Goal: Task Accomplishment & Management: Manage account settings

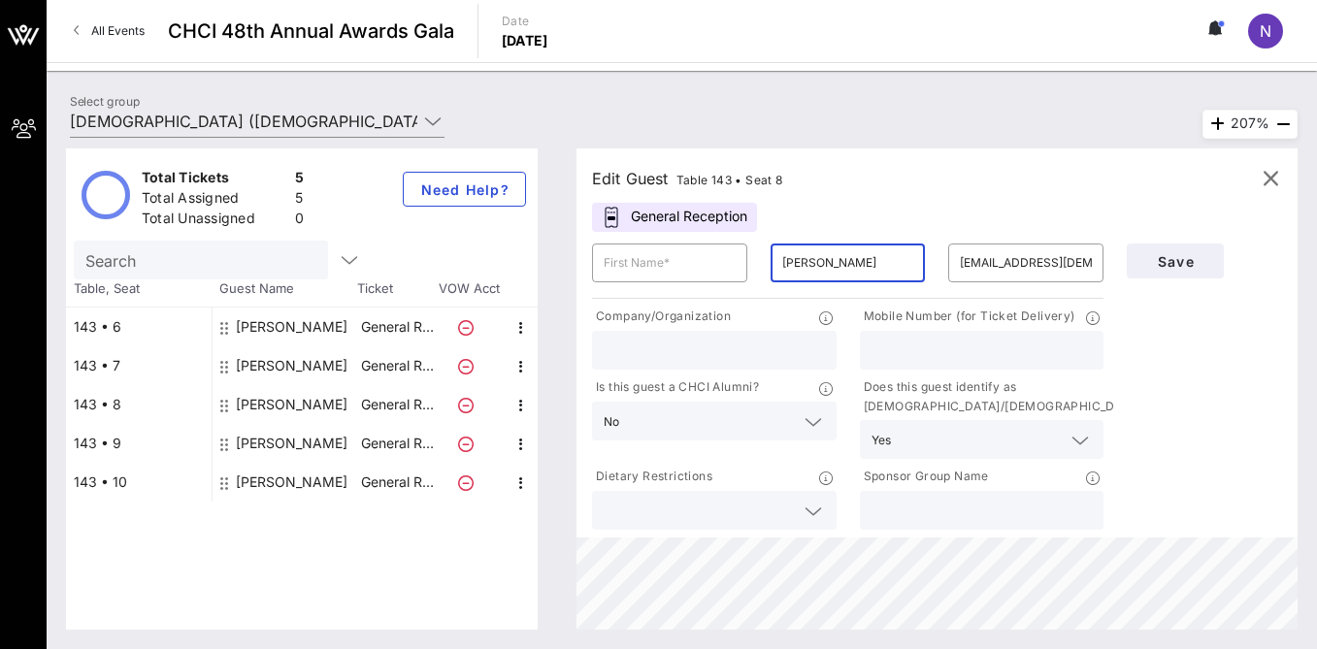
drag, startPoint x: 841, startPoint y: 264, endPoint x: 758, endPoint y: 258, distance: 82.7
click at [756, 258] on div "​ ​ [PERSON_NAME] ​ [EMAIL_ADDRESS][DEMOGRAPHIC_DATA][DOMAIN_NAME]" at bounding box center [847, 263] width 535 height 62
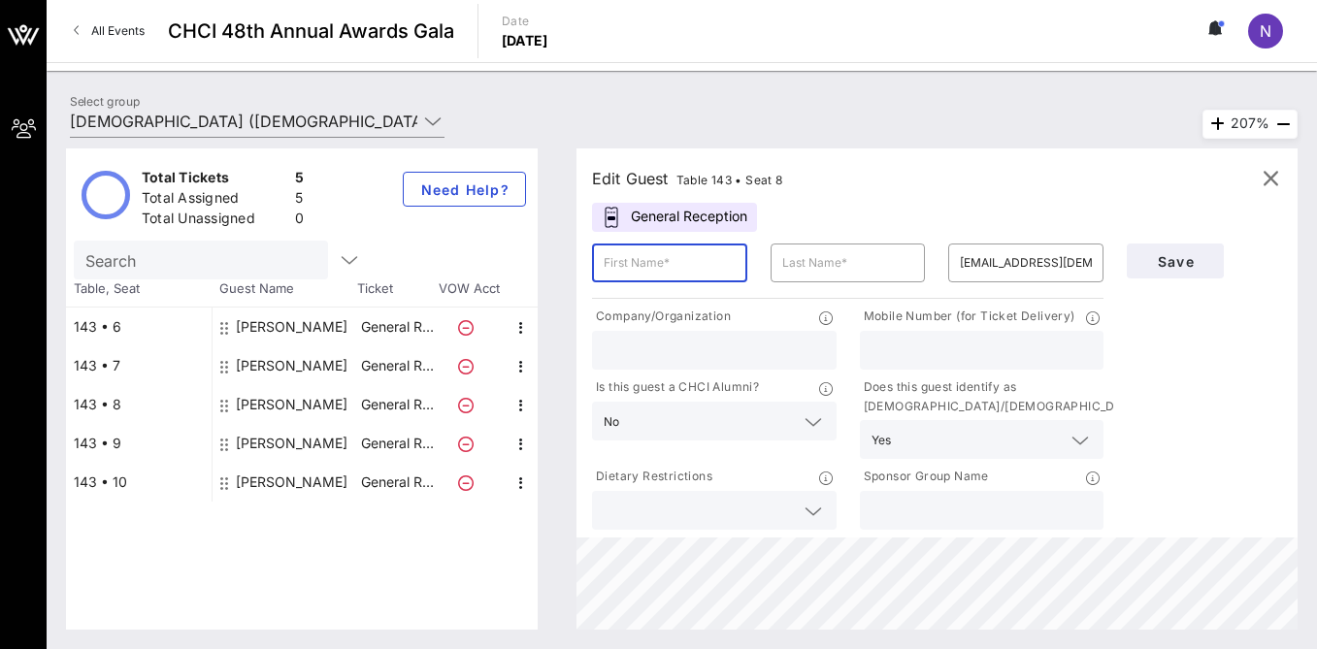
click at [628, 261] on input "text" at bounding box center [670, 263] width 132 height 31
type input "[PERSON_NAME]"
click at [806, 266] on input "text" at bounding box center [848, 263] width 132 height 31
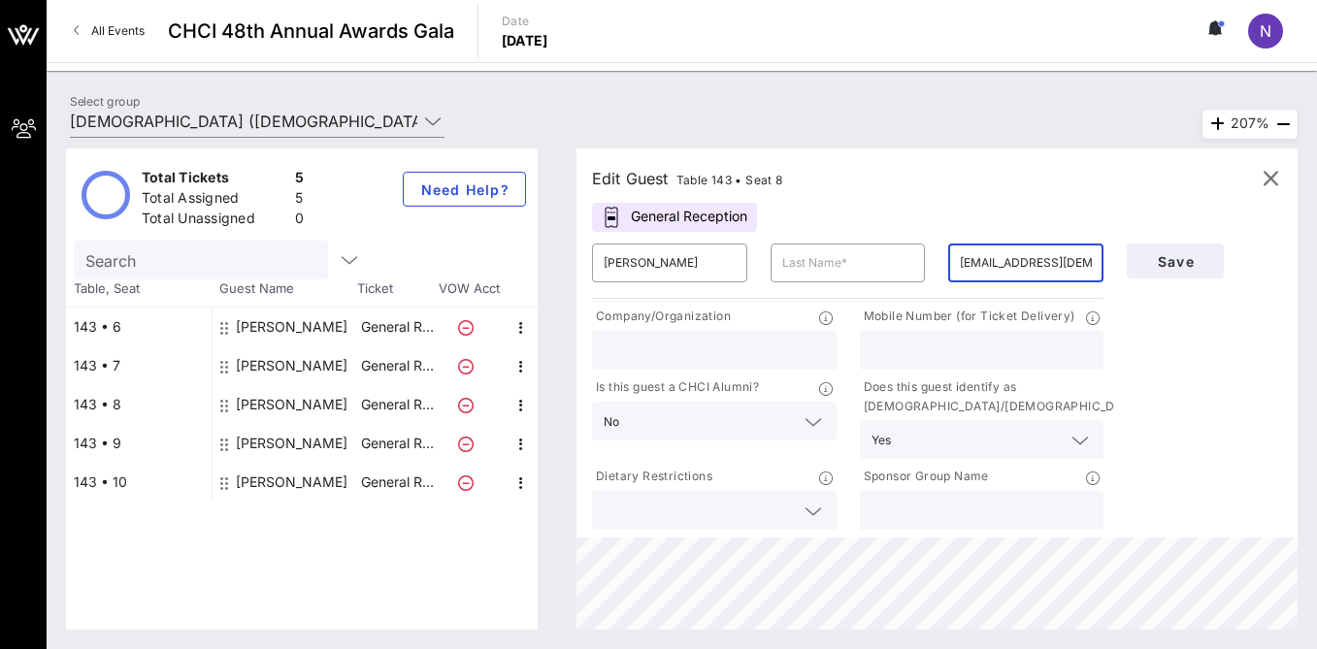
drag, startPoint x: 960, startPoint y: 260, endPoint x: 1117, endPoint y: 263, distance: 157.3
click at [1117, 263] on div "​ Raj ​ ​ [EMAIL_ADDRESS][DEMOGRAPHIC_DATA][DOMAIN_NAME] Company/Organization M…" at bounding box center [936, 383] width 713 height 302
click at [663, 333] on div at bounding box center [714, 350] width 221 height 39
type input "CWA"
click at [971, 259] on input "text" at bounding box center [1026, 263] width 132 height 31
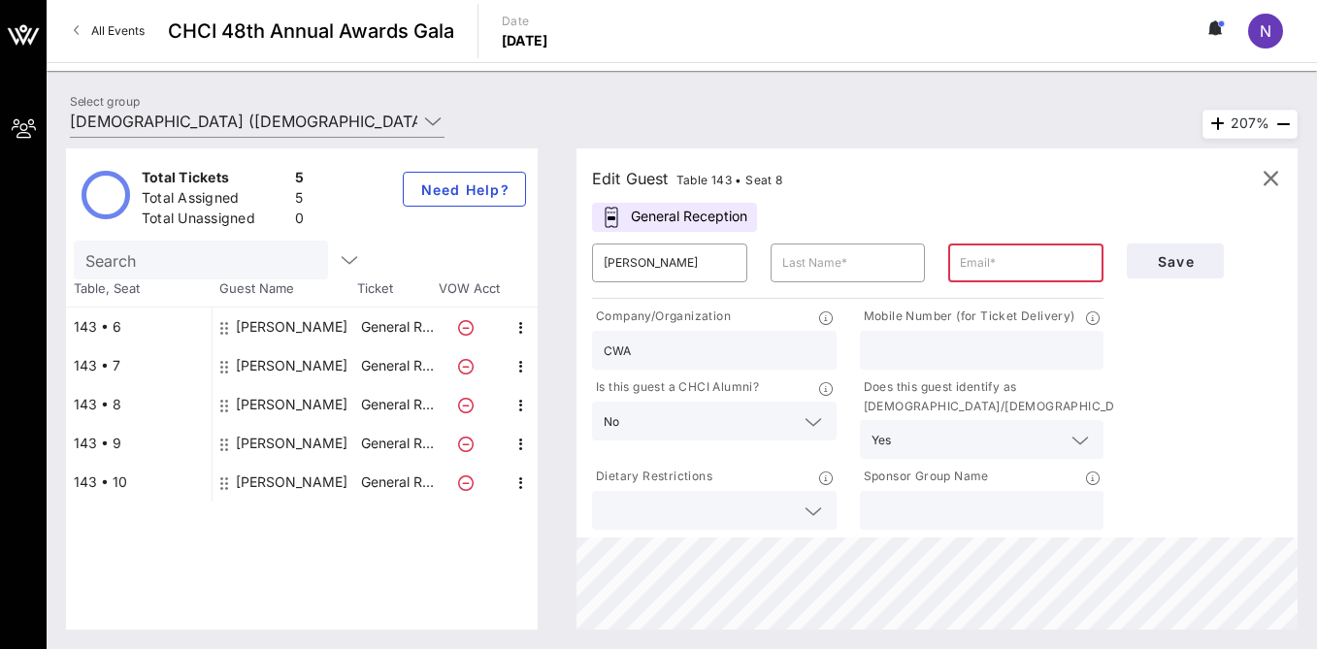
click at [915, 356] on input "text" at bounding box center [982, 350] width 221 height 25
click at [993, 258] on input "text" at bounding box center [1026, 263] width 132 height 31
type input "[EMAIL_ADDRESS][DOMAIN_NAME]"
click at [869, 267] on input "text" at bounding box center [848, 263] width 132 height 31
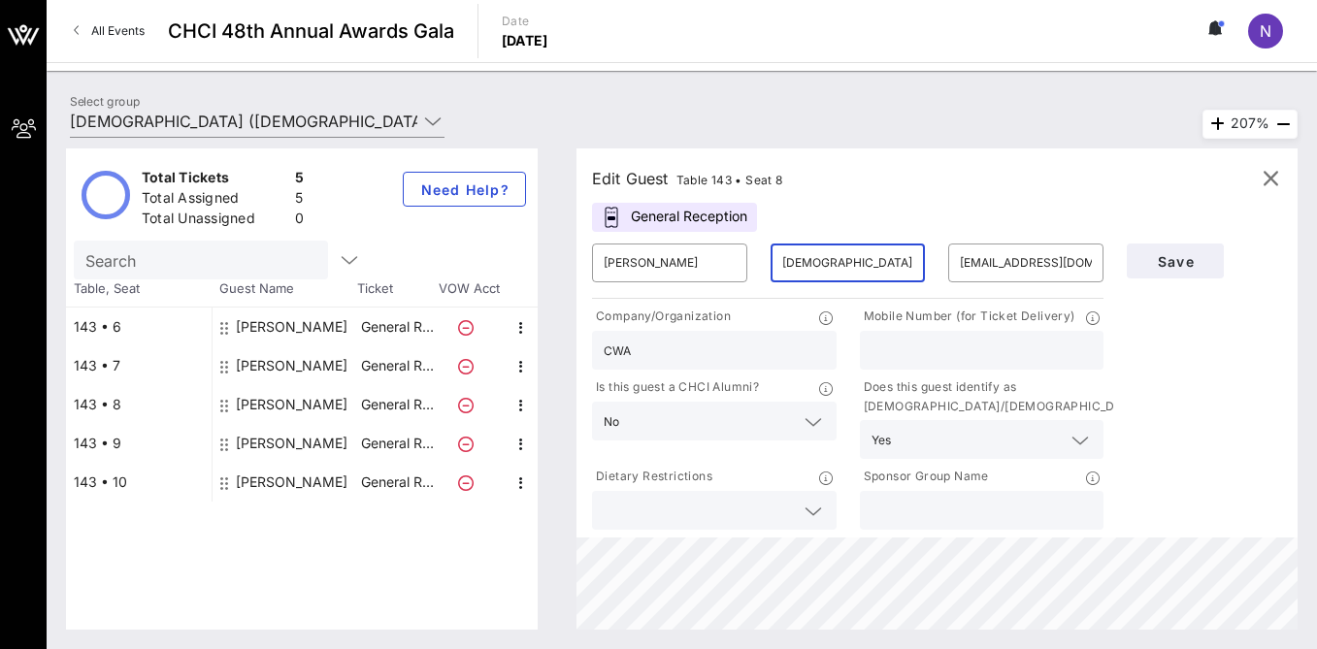
type input "[DEMOGRAPHIC_DATA]"
click at [902, 353] on input "text" at bounding box center [982, 350] width 221 height 25
type input "5129134919"
click at [1183, 269] on button "Save" at bounding box center [1175, 261] width 97 height 35
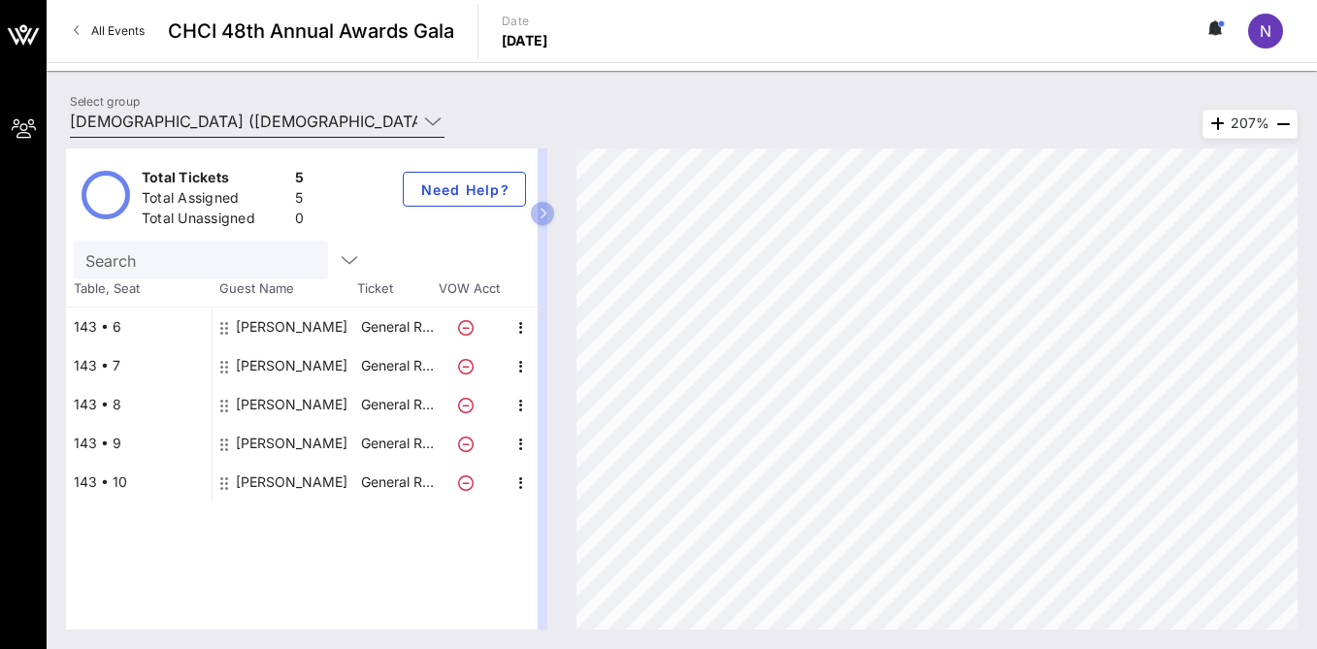
click at [386, 127] on input "[DEMOGRAPHIC_DATA] ([DEMOGRAPHIC_DATA]) [Nicole Brener-Schmitz, [EMAIL_ADDRESS]…" at bounding box center [243, 121] width 347 height 31
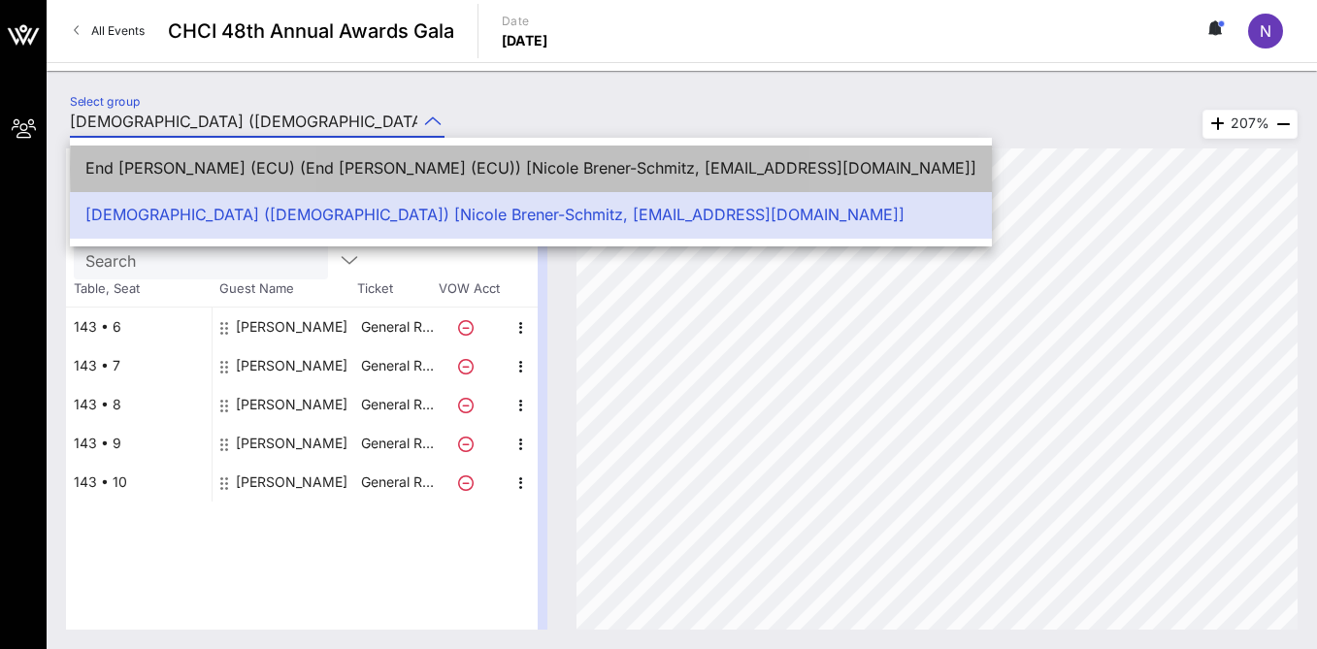
click at [369, 168] on div "End [PERSON_NAME] (ECU) (End [PERSON_NAME] (ECU)) [Nicole Brener-Schmitz, [EMAI…" at bounding box center [530, 168] width 891 height 18
type input "End [PERSON_NAME] (ECU) (End [PERSON_NAME] (ECU)) [Nicole Brener-Schmitz, [EMAI…"
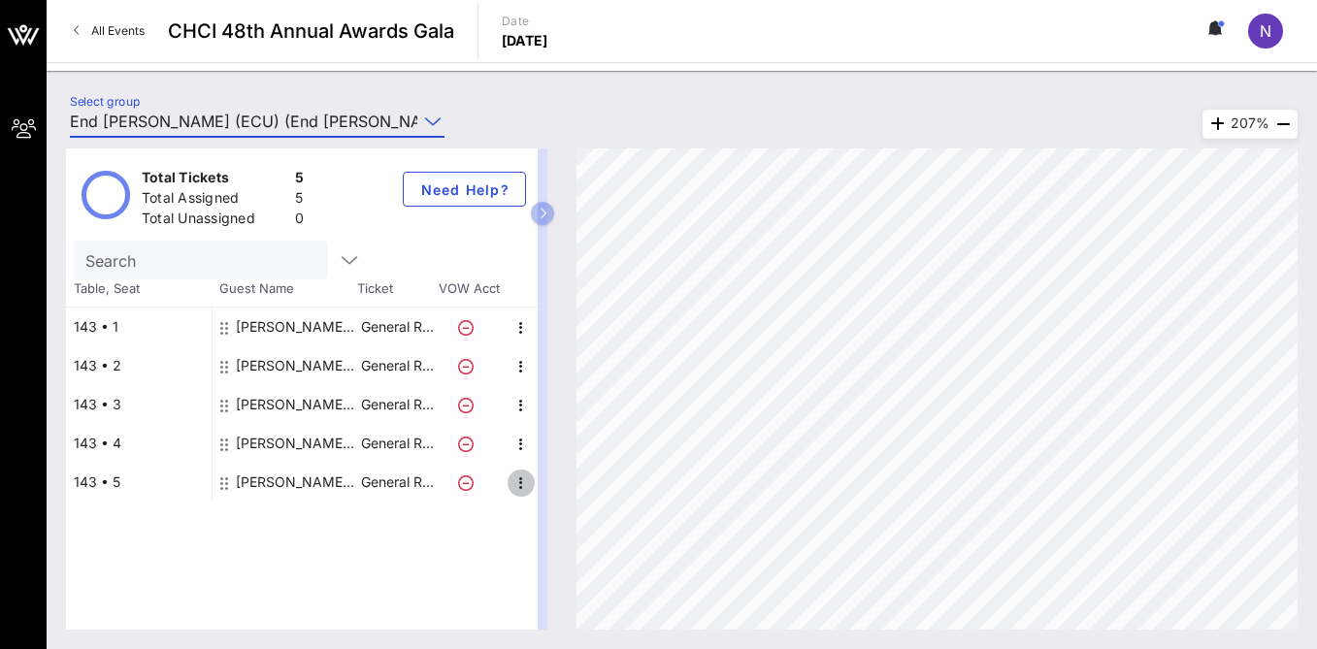
click at [522, 493] on icon "button" at bounding box center [521, 483] width 23 height 23
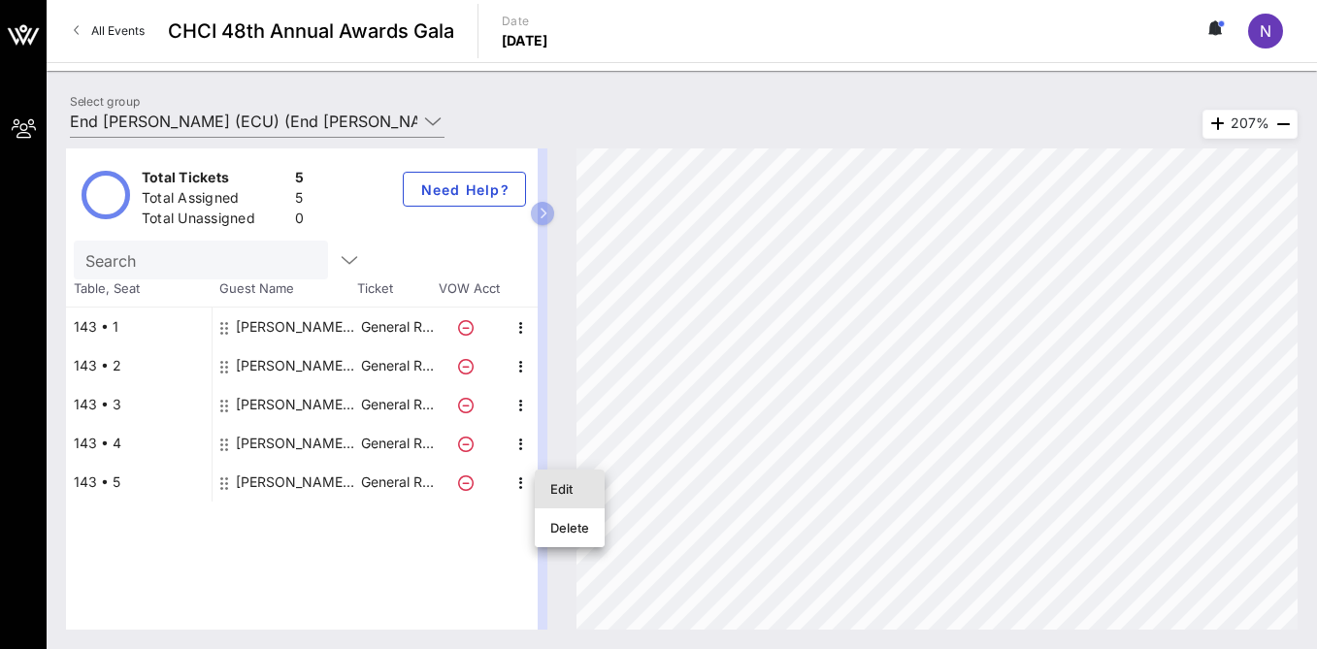
click at [578, 488] on div "Edit" at bounding box center [569, 489] width 39 height 16
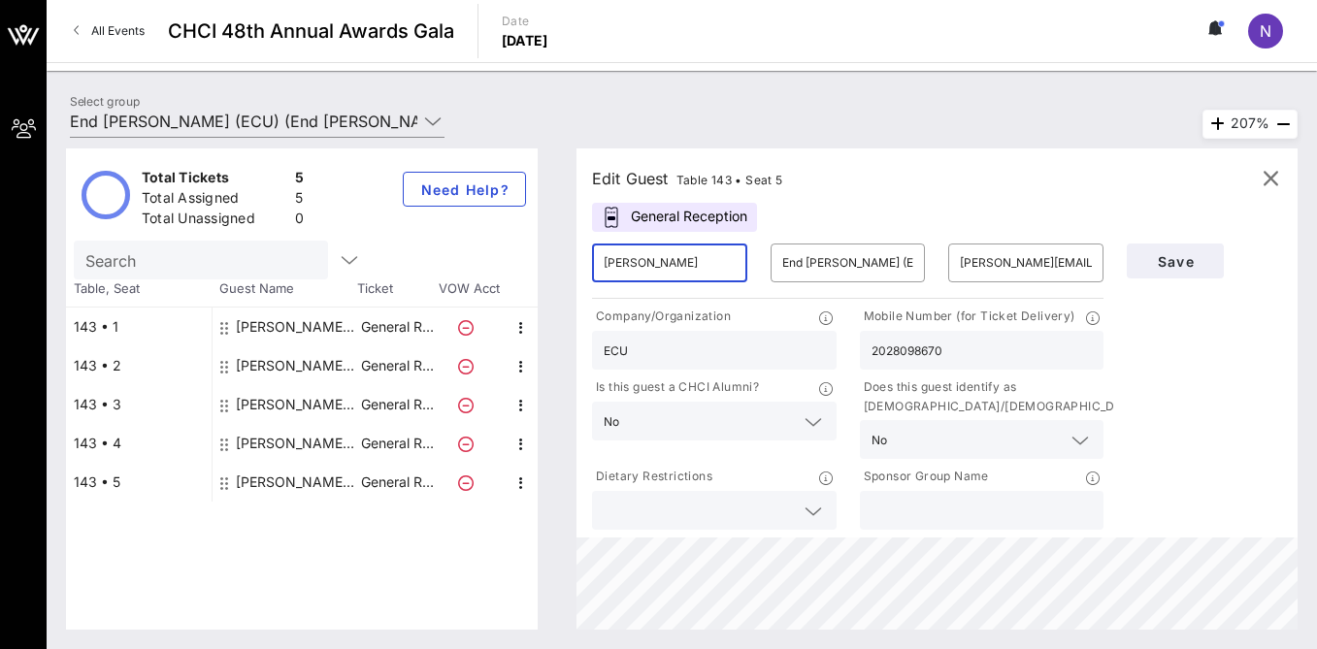
drag, startPoint x: 686, startPoint y: 266, endPoint x: 576, endPoint y: 271, distance: 110.8
click at [575, 271] on div "Edit Guest Table 143 • Seat 5 General Reception ​ [PERSON_NAME] ​ End [PERSON_N…" at bounding box center [927, 389] width 741 height 481
paste input "[EMAIL_ADDRESS][DOMAIN_NAME]"
type input "[EMAIL_ADDRESS][DOMAIN_NAME]"
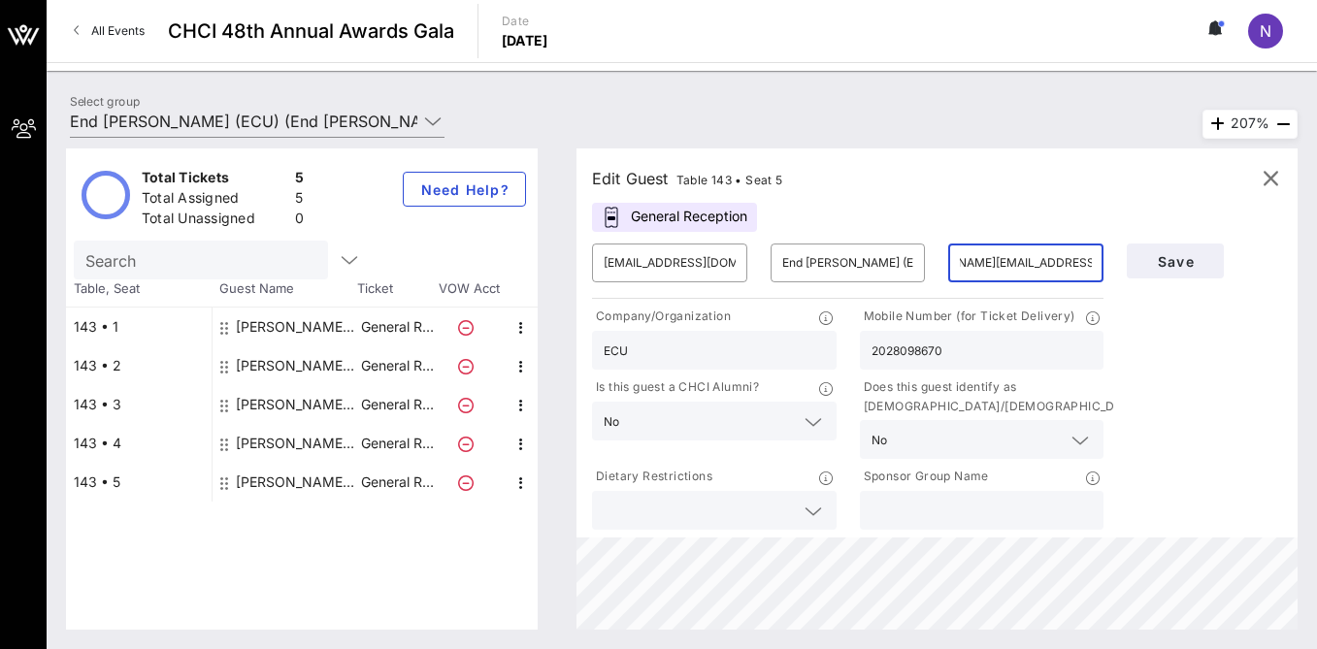
drag, startPoint x: 961, startPoint y: 265, endPoint x: 1115, endPoint y: 274, distance: 154.6
click at [1115, 271] on div "​ [EMAIL_ADDRESS][DOMAIN_NAME] ​ End [PERSON_NAME] (ECU) ​ [PERSON_NAME][EMAIL_…" at bounding box center [936, 383] width 713 height 302
paste input "alyssa@swingleft"
drag, startPoint x: 736, startPoint y: 263, endPoint x: 575, endPoint y: 259, distance: 161.2
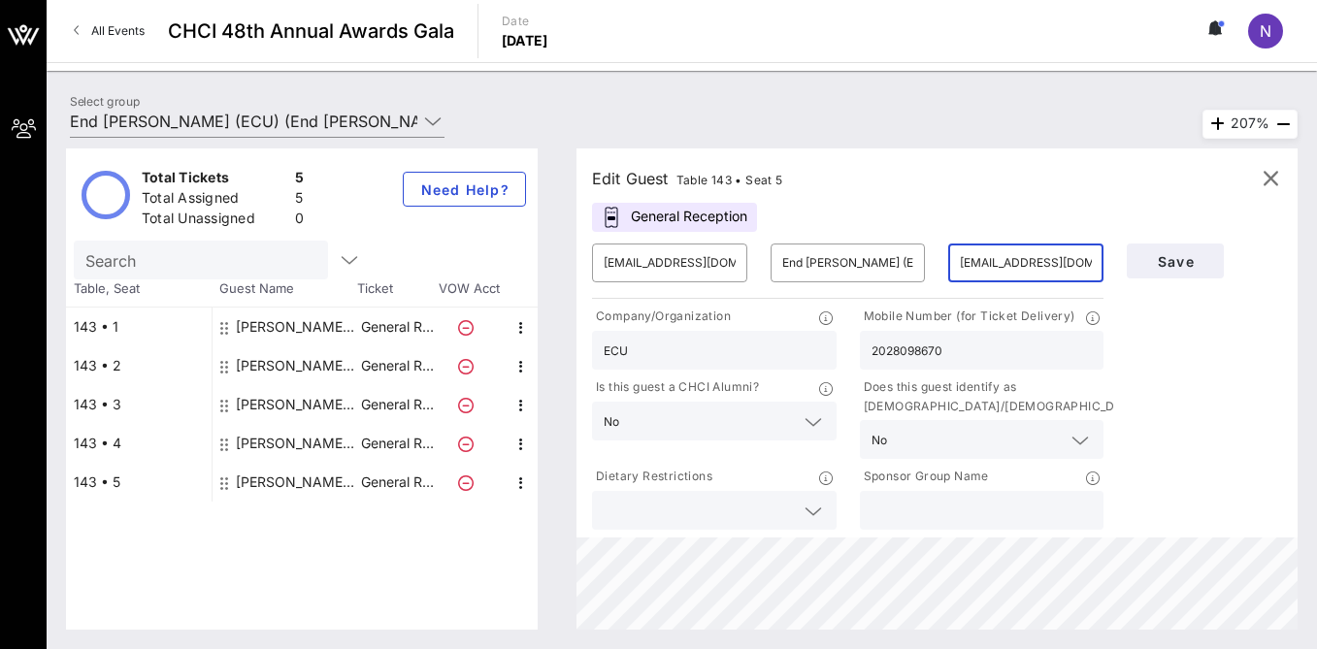
click at [575, 259] on div "Edit Guest Table 143 • Seat 5 General Reception ​ [EMAIL_ADDRESS][DOMAIN_NAME] …" at bounding box center [927, 389] width 741 height 481
type input "[EMAIL_ADDRESS][DOMAIN_NAME]"
drag, startPoint x: 721, startPoint y: 265, endPoint x: 603, endPoint y: 264, distance: 118.4
click at [603, 264] on div "​ [EMAIL_ADDRESS][DOMAIN_NAME]" at bounding box center [669, 263] width 155 height 39
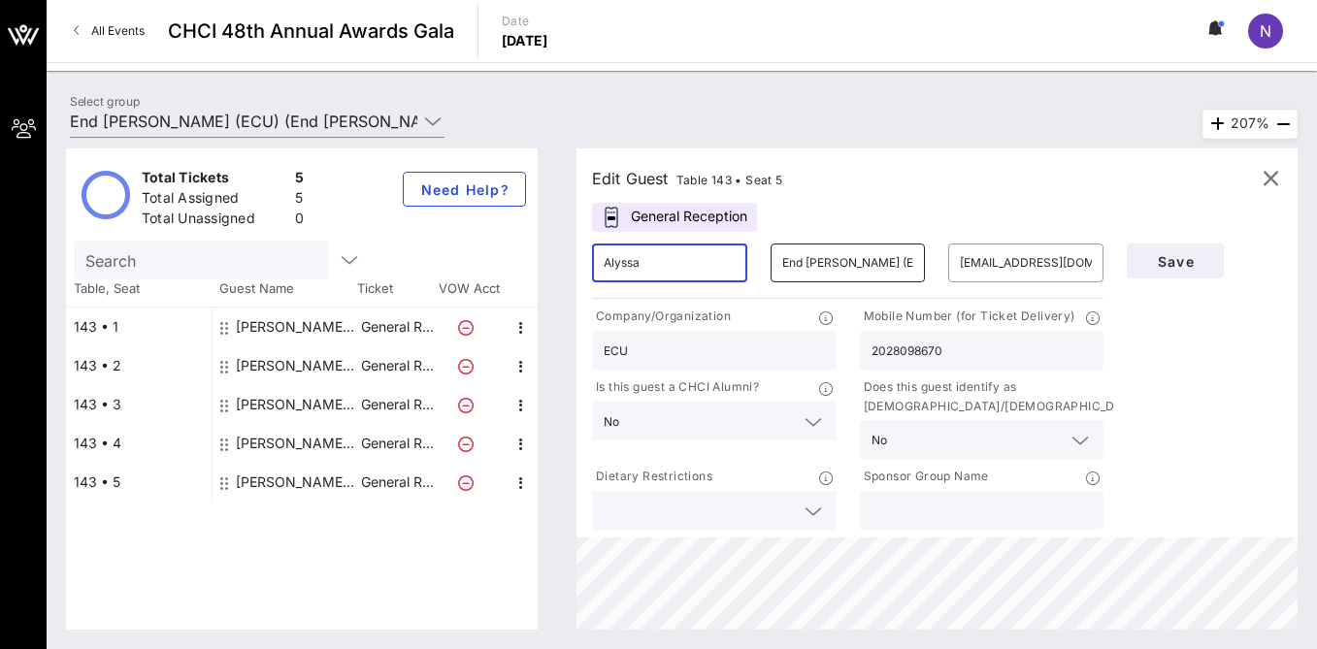
type input "Alyssa"
click at [807, 260] on input "End [PERSON_NAME] (ECU)" at bounding box center [848, 263] width 132 height 31
drag, startPoint x: 788, startPoint y: 262, endPoint x: 992, endPoint y: 259, distance: 203.9
click at [992, 259] on div "​ Alyssa ​ End [PERSON_NAME] (ECU) ​ [EMAIL_ADDRESS][DOMAIN_NAME]" at bounding box center [847, 263] width 535 height 62
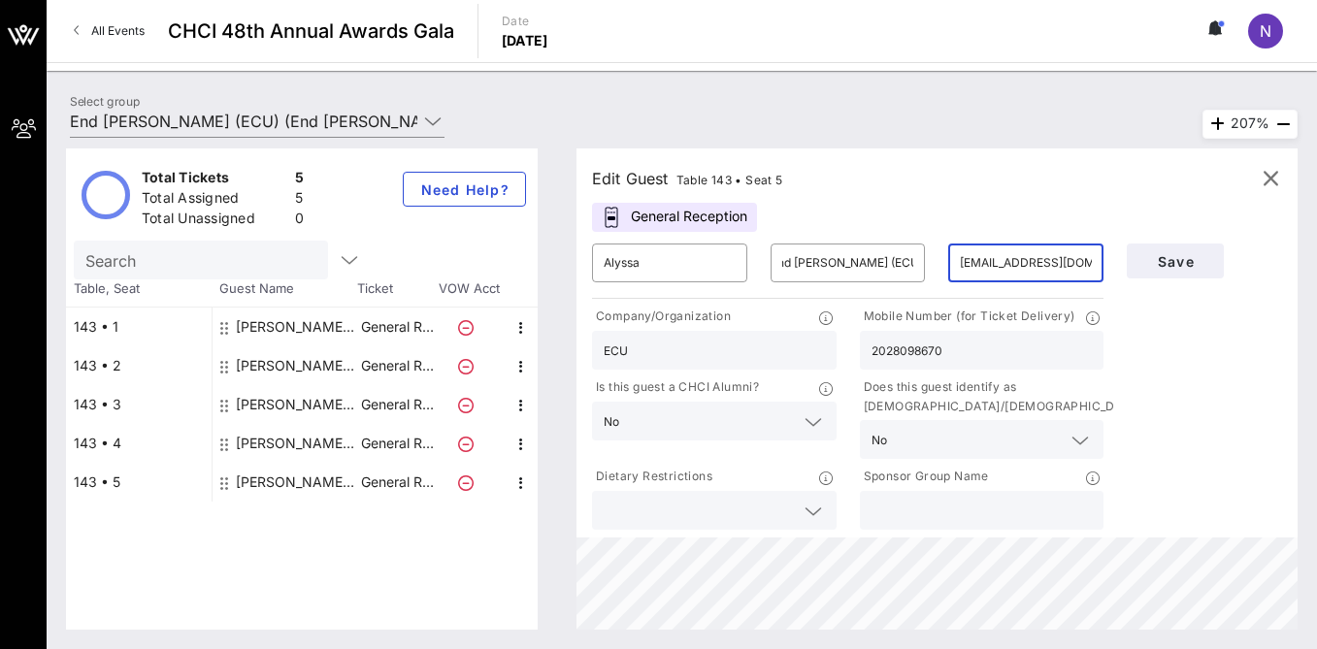
scroll to position [0, 0]
type input "[EMAIL_ADDRESS][DOMAIN_NAME]"
click at [886, 268] on input "End [PERSON_NAME] (ECU)" at bounding box center [848, 263] width 132 height 31
drag, startPoint x: 909, startPoint y: 264, endPoint x: 749, endPoint y: 263, distance: 160.2
click at [747, 263] on div "​ Alyssa ​ End [PERSON_NAME] (ECU) ​ [EMAIL_ADDRESS][DOMAIN_NAME]" at bounding box center [847, 263] width 535 height 62
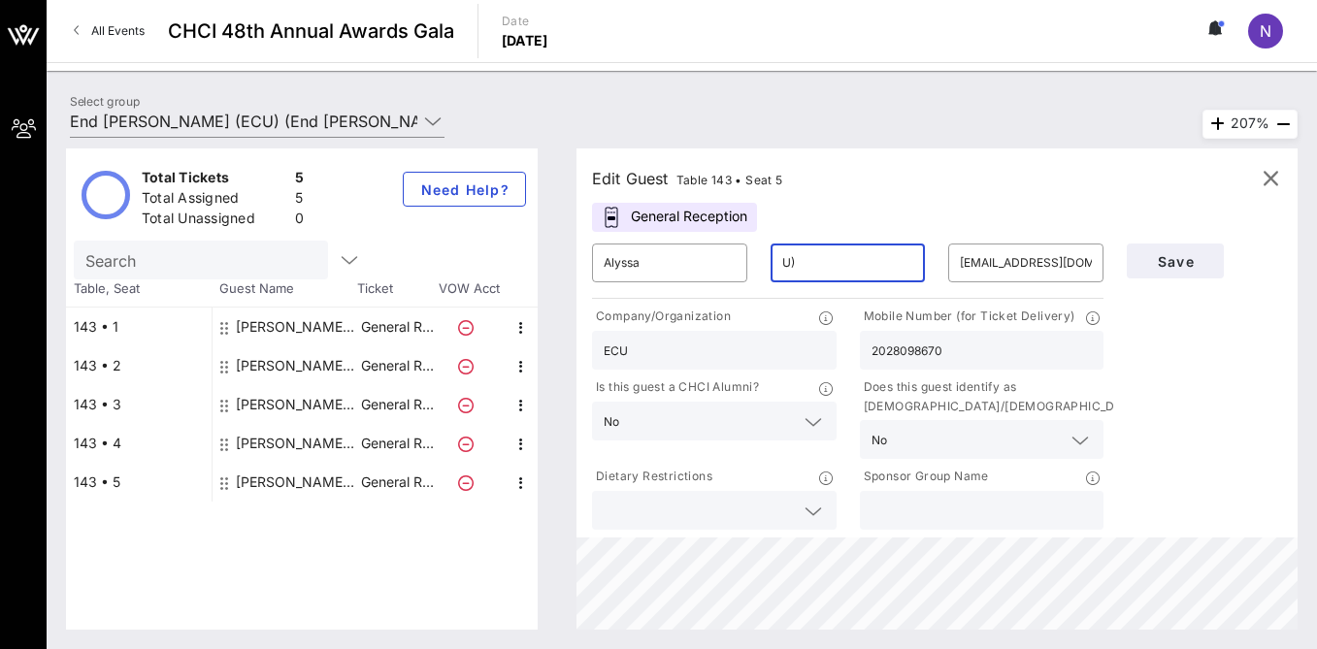
type input "U"
paste input "Escartin"
type input "Escartin"
drag, startPoint x: 1044, startPoint y: 353, endPoint x: 845, endPoint y: 345, distance: 199.2
click at [844, 345] on div "Company/Organization ECU Mobile Number (for Ticket Delivery) 2028098670 Is this…" at bounding box center [847, 418] width 535 height 231
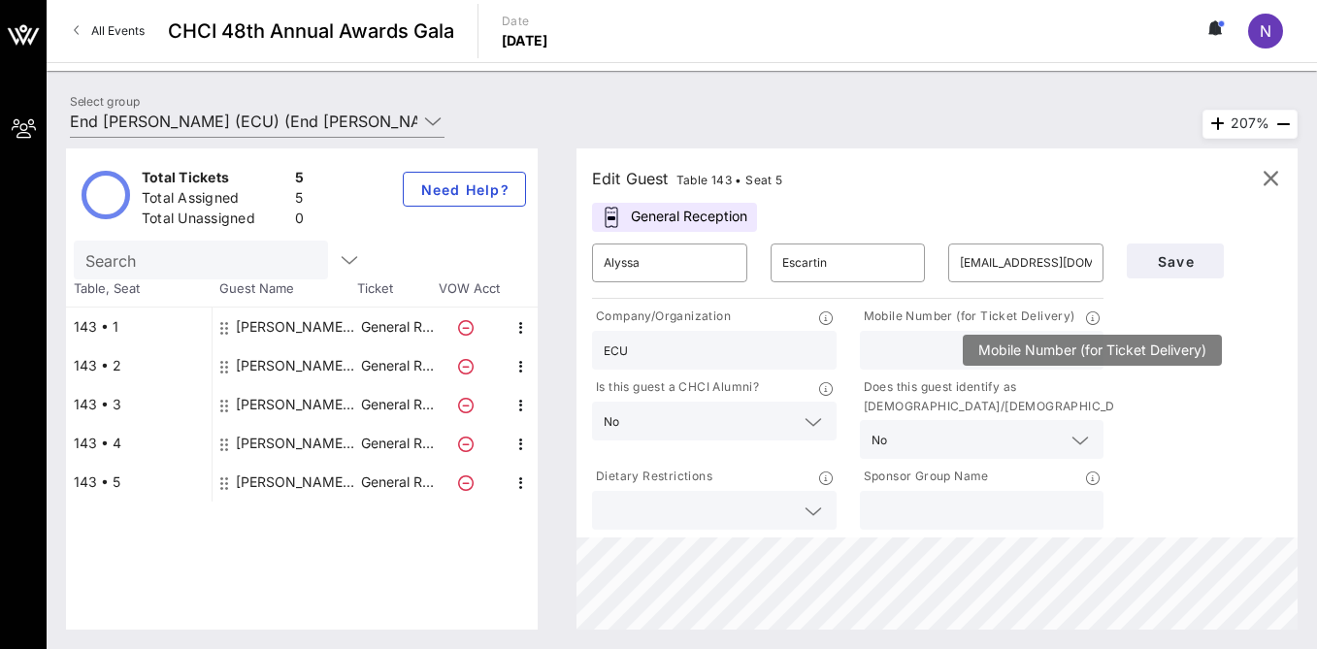
click at [1093, 317] on icon at bounding box center [1093, 319] width 14 height 14
click at [939, 356] on input "text" at bounding box center [982, 350] width 221 height 25
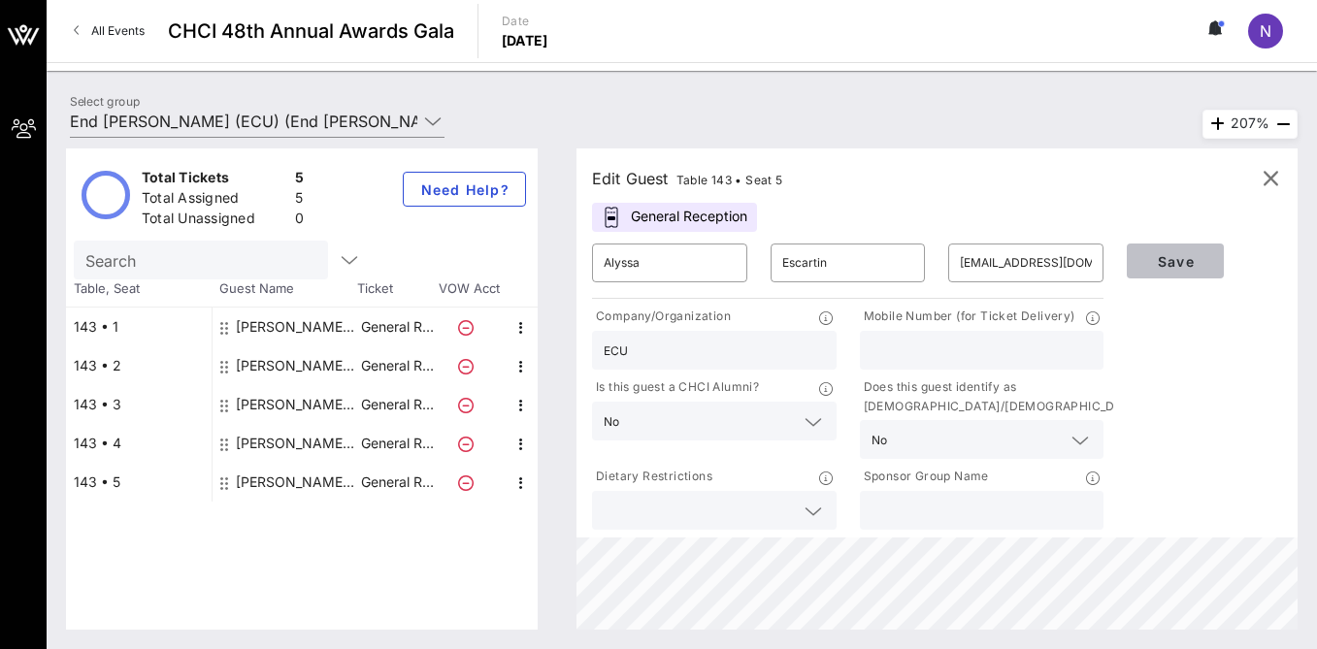
click at [1177, 260] on span "Save" at bounding box center [1175, 261] width 66 height 17
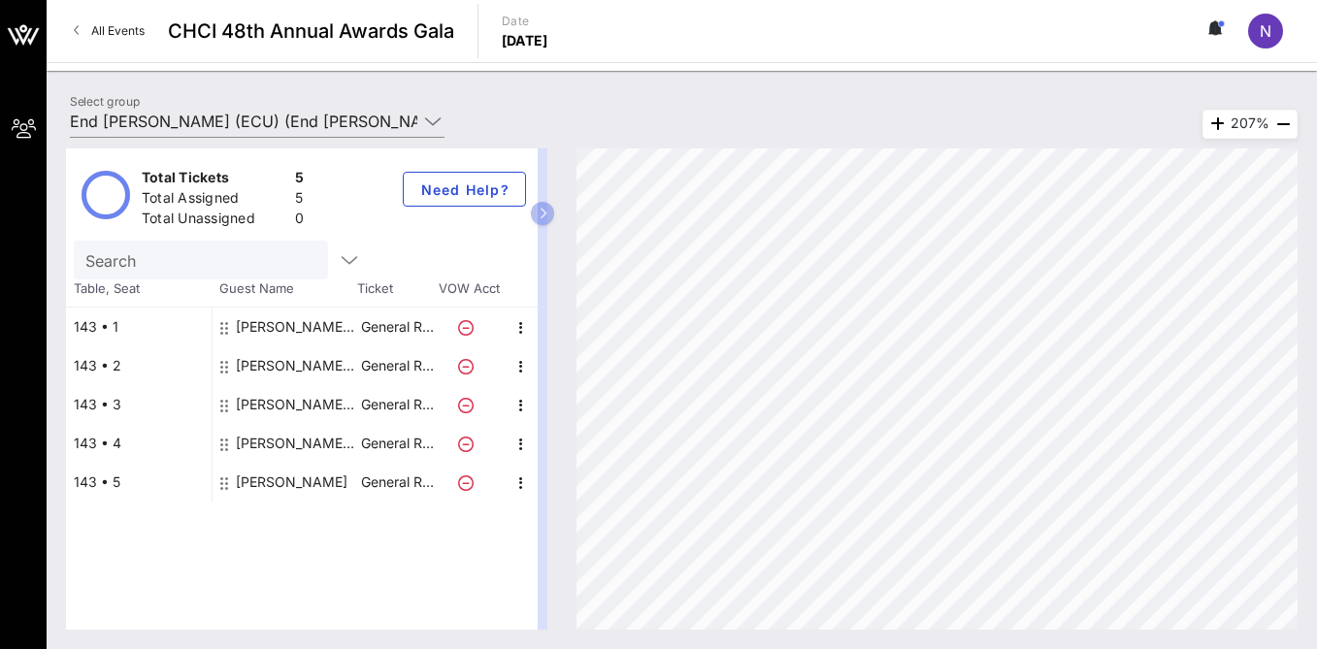
click at [129, 32] on span "All Events" at bounding box center [117, 30] width 53 height 15
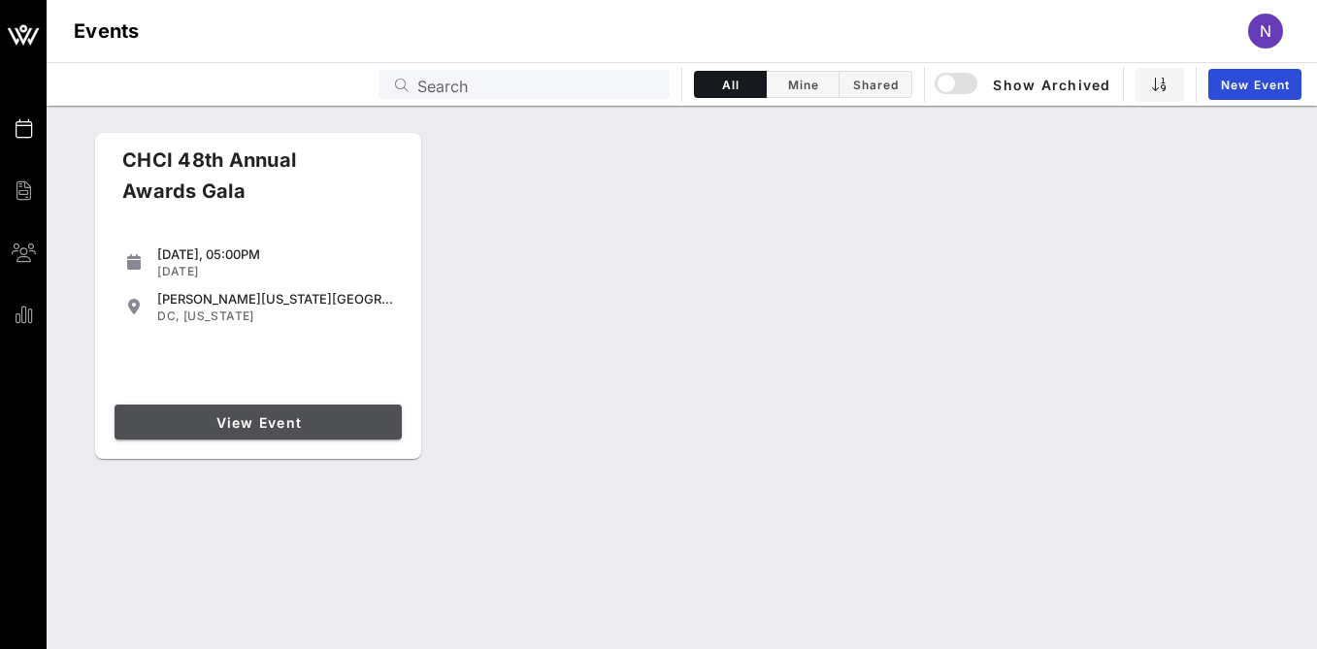
click at [318, 416] on span "View Event" at bounding box center [258, 422] width 272 height 17
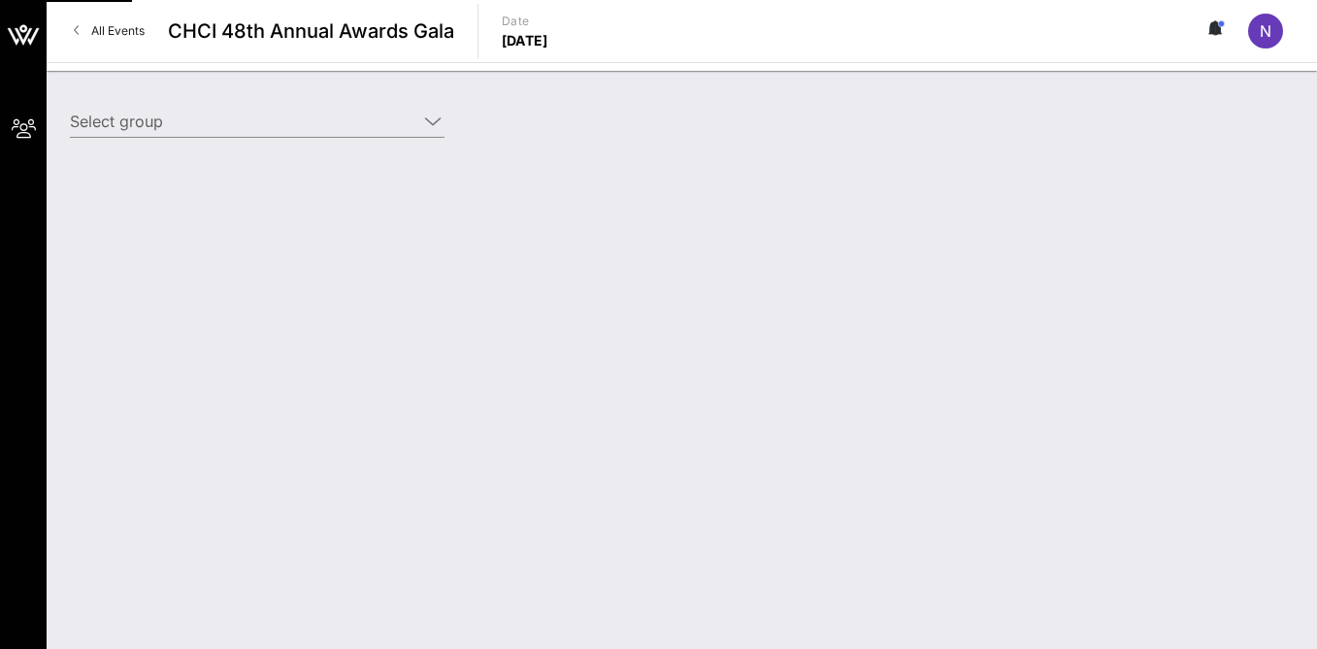
type input "End [PERSON_NAME] (ECU) (End [PERSON_NAME] (ECU)) [Nicole Brener-Schmitz, [EMAI…"
